Goal: Navigation & Orientation: Find specific page/section

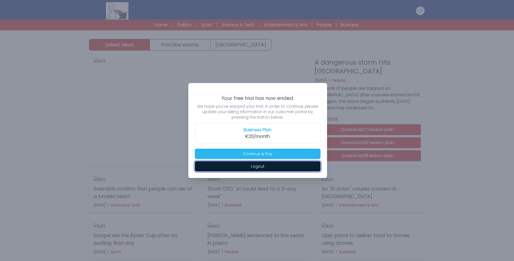
click at [228, 167] on button "Logout" at bounding box center [258, 166] width 126 height 10
click at [231, 169] on button "Logout" at bounding box center [258, 166] width 126 height 10
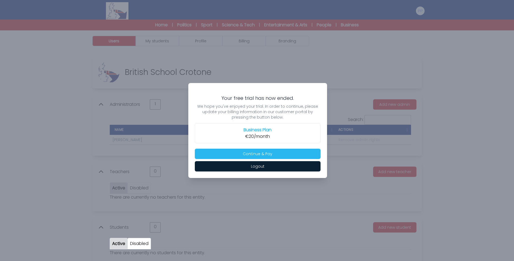
click at [244, 237] on div at bounding box center [257, 130] width 514 height 261
click at [272, 152] on button "Continue & Pay" at bounding box center [258, 153] width 126 height 10
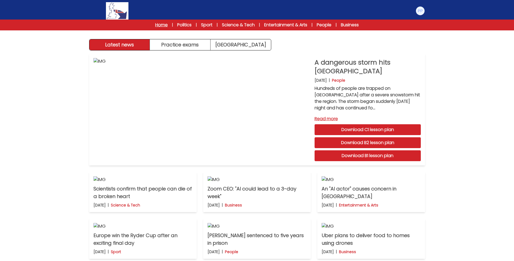
click at [161, 26] on link "Home" at bounding box center [161, 25] width 12 height 7
click at [228, 42] on link "[GEOGRAPHIC_DATA]" at bounding box center [241, 44] width 60 height 11
